Goal: Information Seeking & Learning: Find specific fact

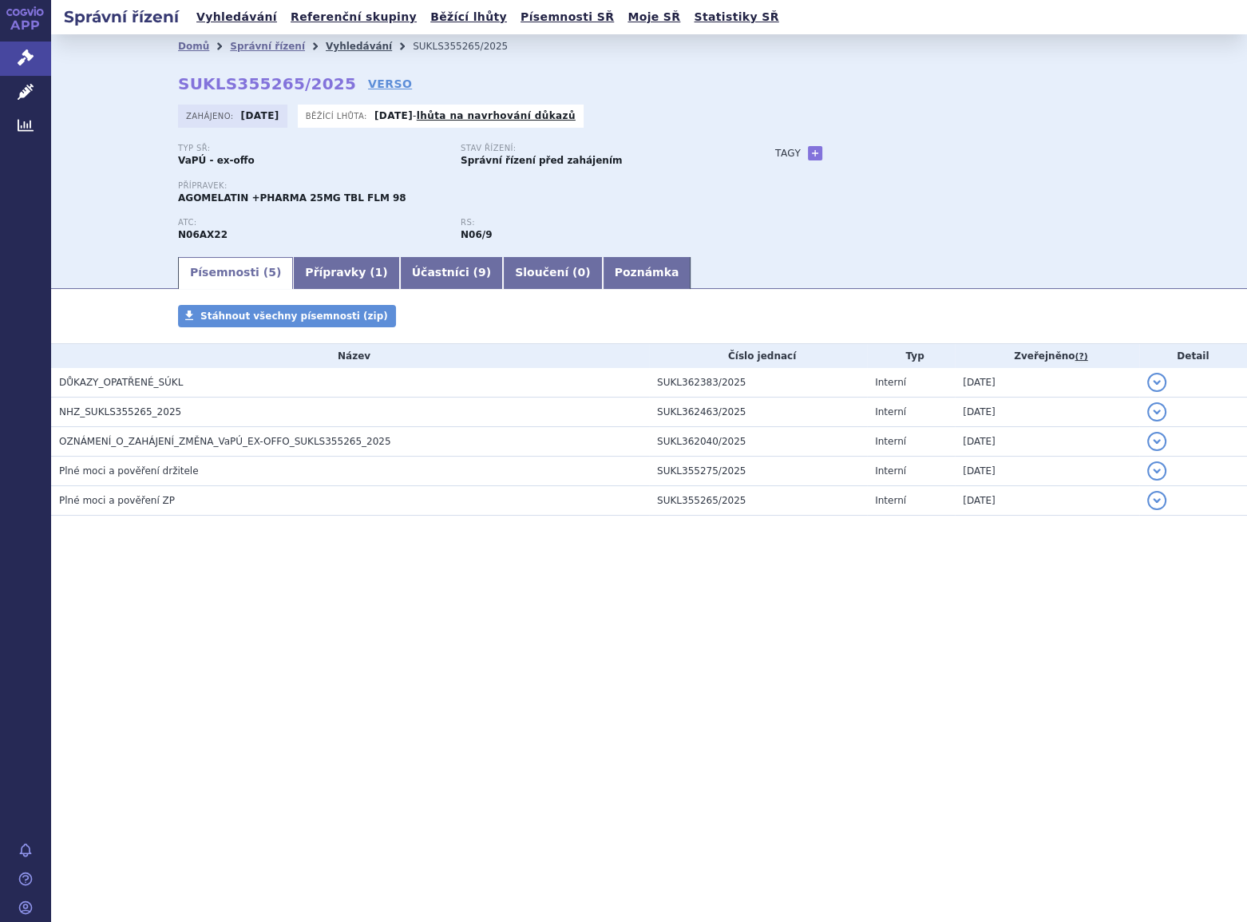
click at [326, 47] on link "Vyhledávání" at bounding box center [359, 46] width 66 height 11
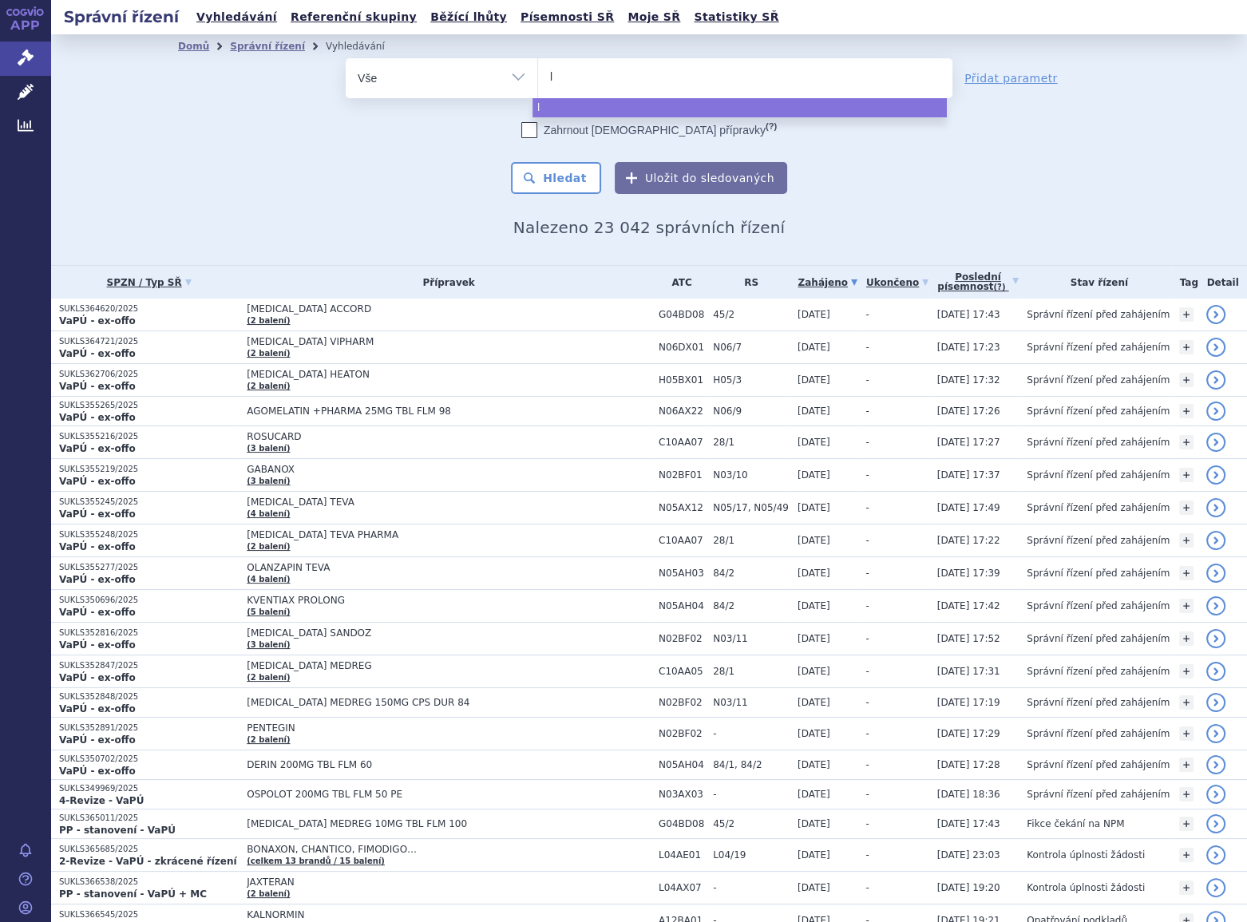
type input "la"
type input "lac"
type input "lacos"
type input "lacosa"
type input "lacosami"
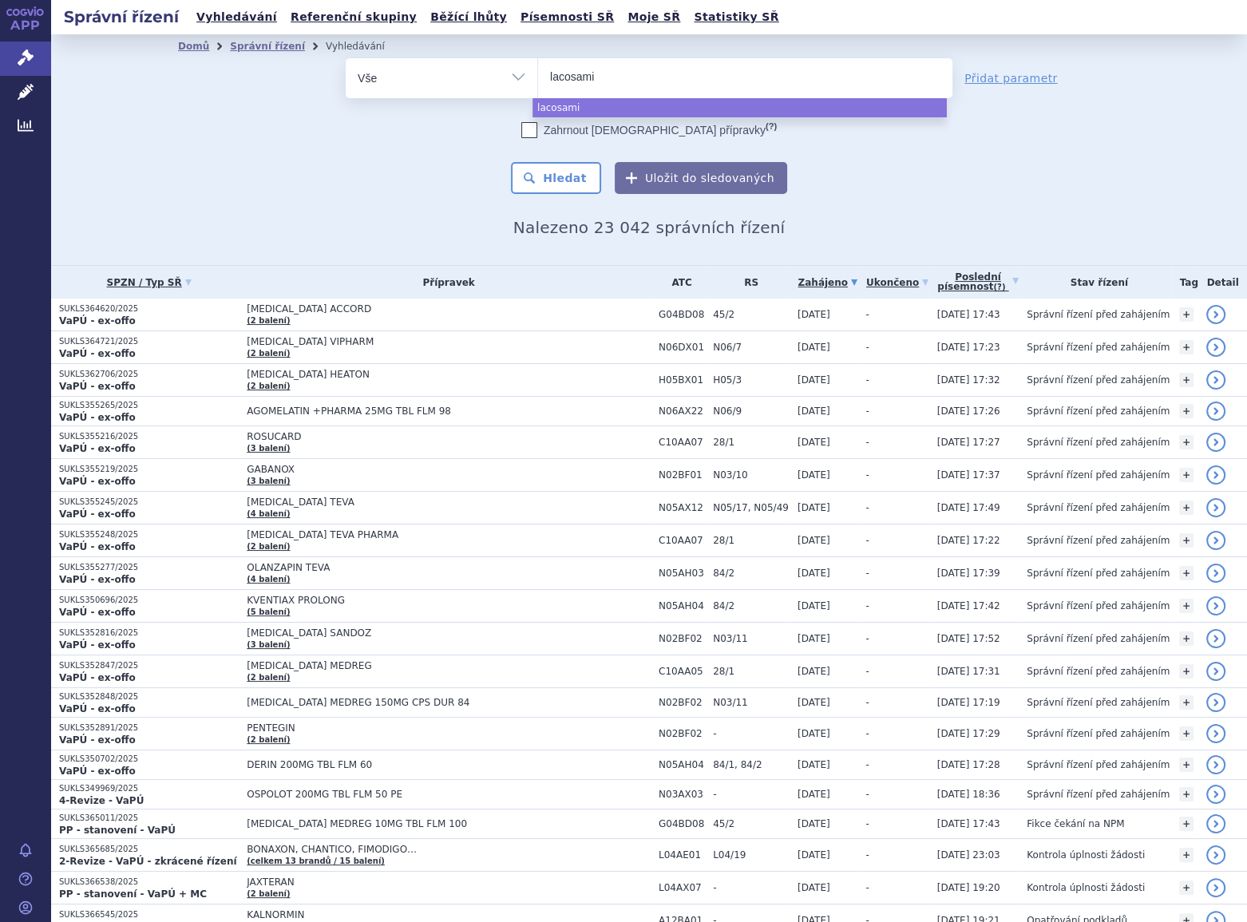
type input "lacosamid"
type input "lacosamide"
type input "lacosamide gl"
type input "lacosamide gle"
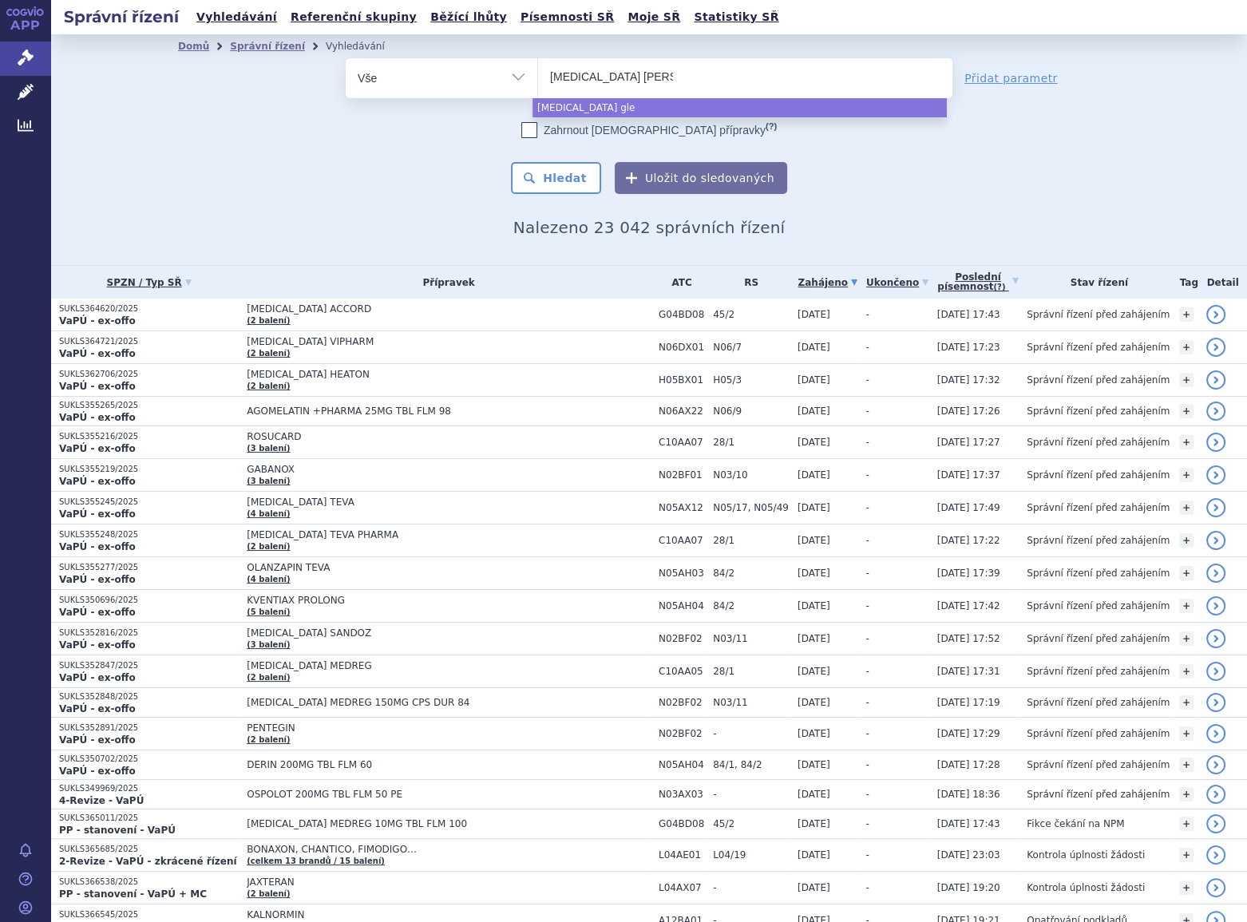
type input "lacosamide glenm"
type input "lacosamide glenmar"
type input "lacosamide glenmark"
select select "lacosamide glenmark"
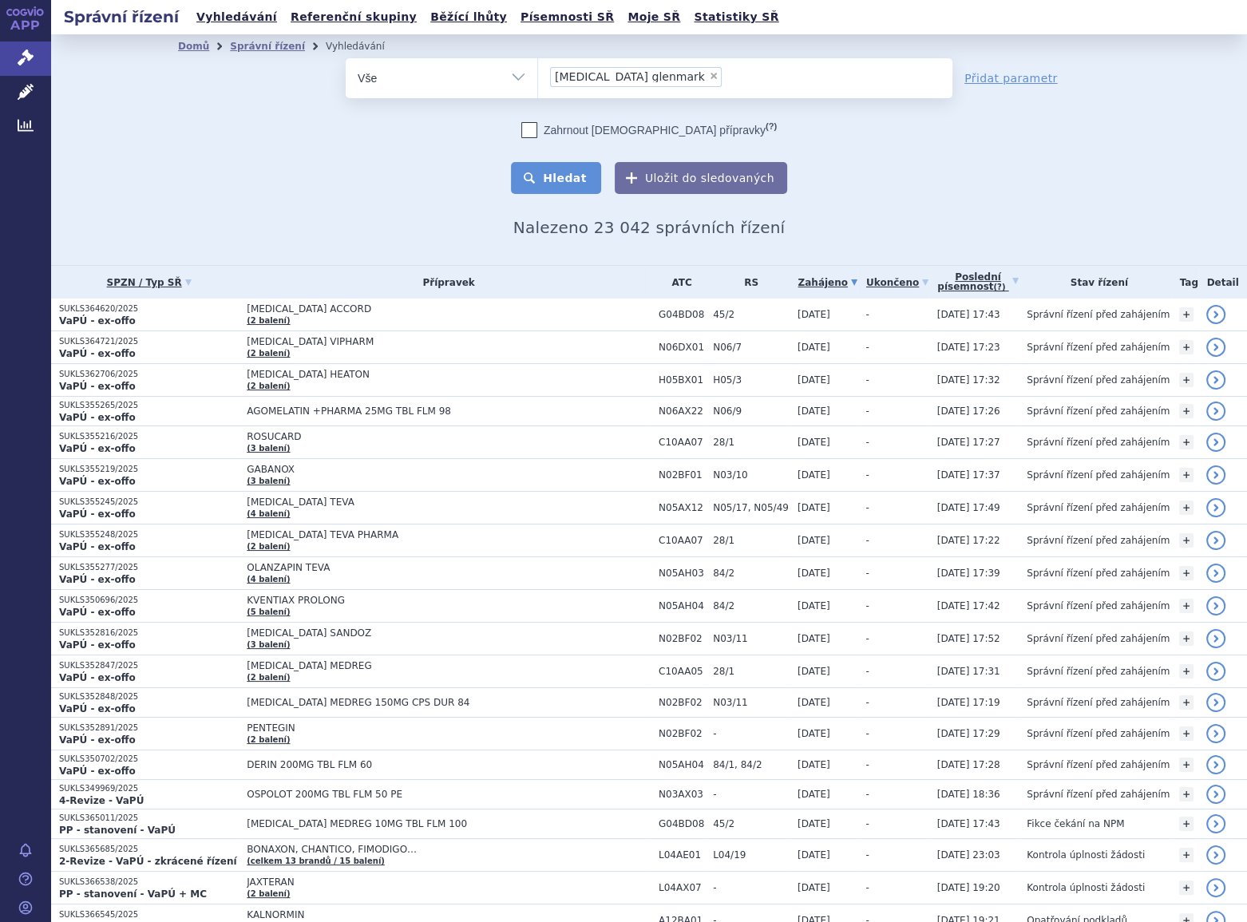
click at [554, 185] on button "Hledat" at bounding box center [556, 178] width 90 height 32
